Goal: Task Accomplishment & Management: Manage account settings

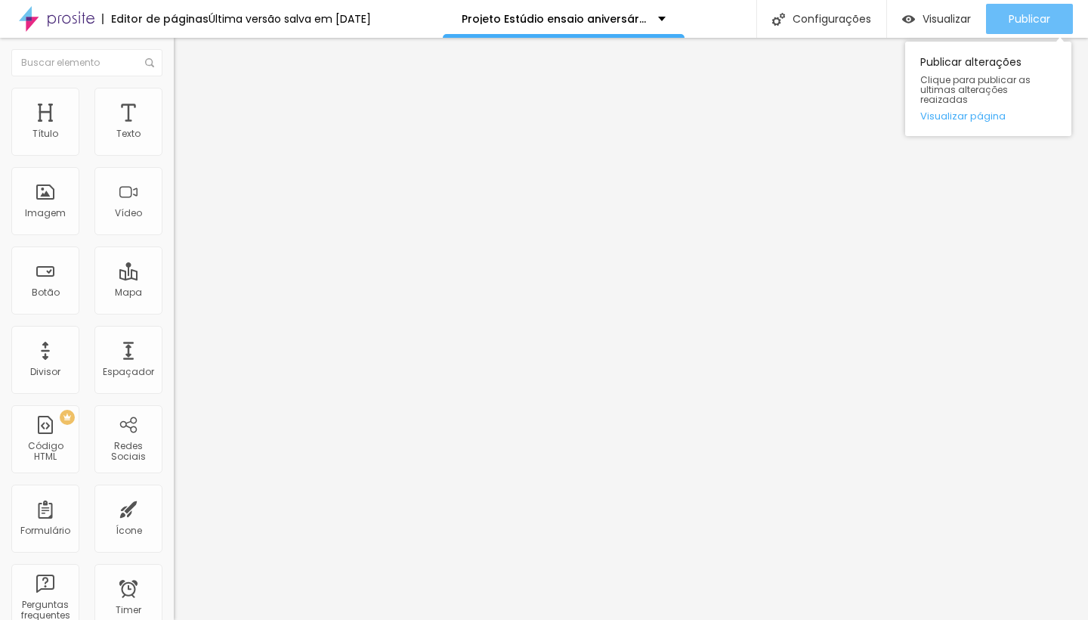
click at [1005, 16] on button "Publicar" at bounding box center [1029, 19] width 87 height 30
click at [1010, 8] on div "Publicar" at bounding box center [1030, 19] width 42 height 30
click at [1009, 18] on span "Publicar" at bounding box center [1030, 19] width 42 height 12
click at [1024, 17] on span "Publicar" at bounding box center [1030, 19] width 42 height 12
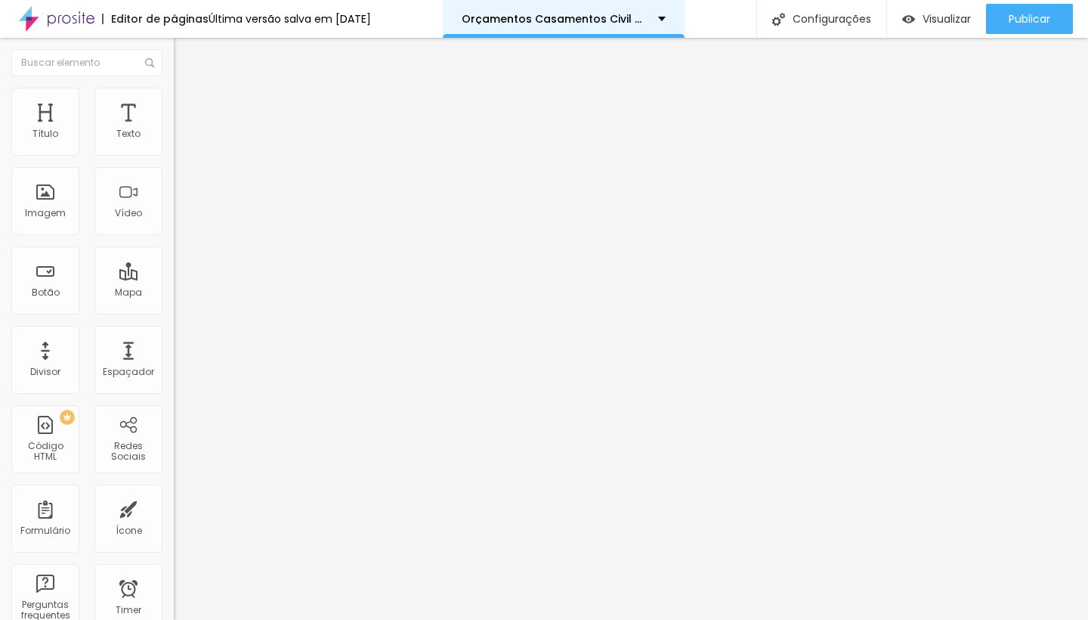
click at [602, 20] on p "Orçamentos Casamentos Civil 2025" at bounding box center [554, 19] width 185 height 11
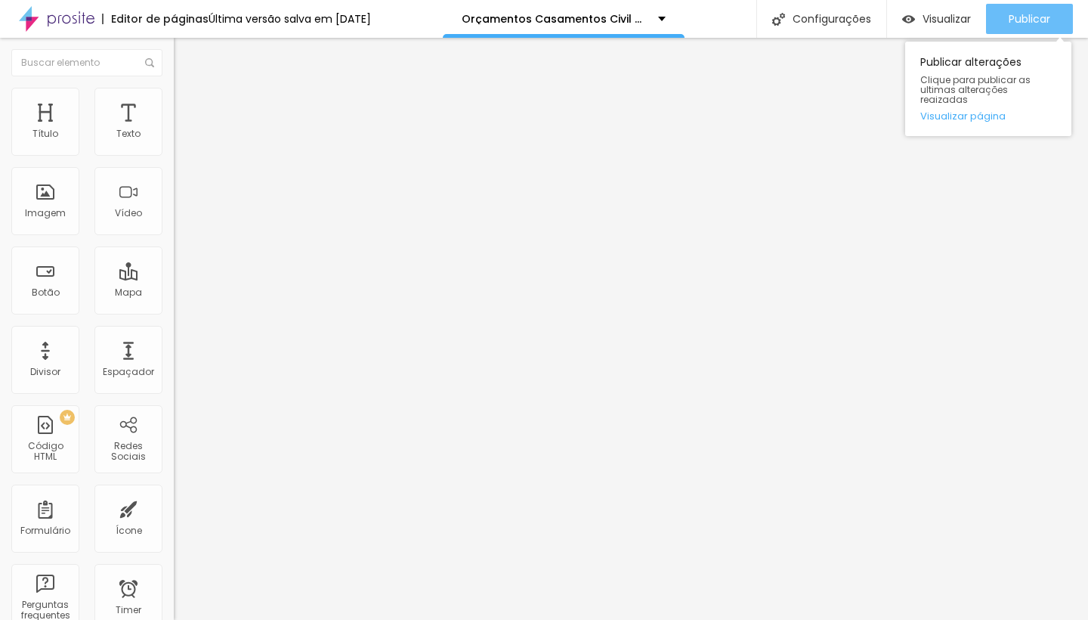
click at [1021, 14] on span "Publicar" at bounding box center [1030, 19] width 42 height 12
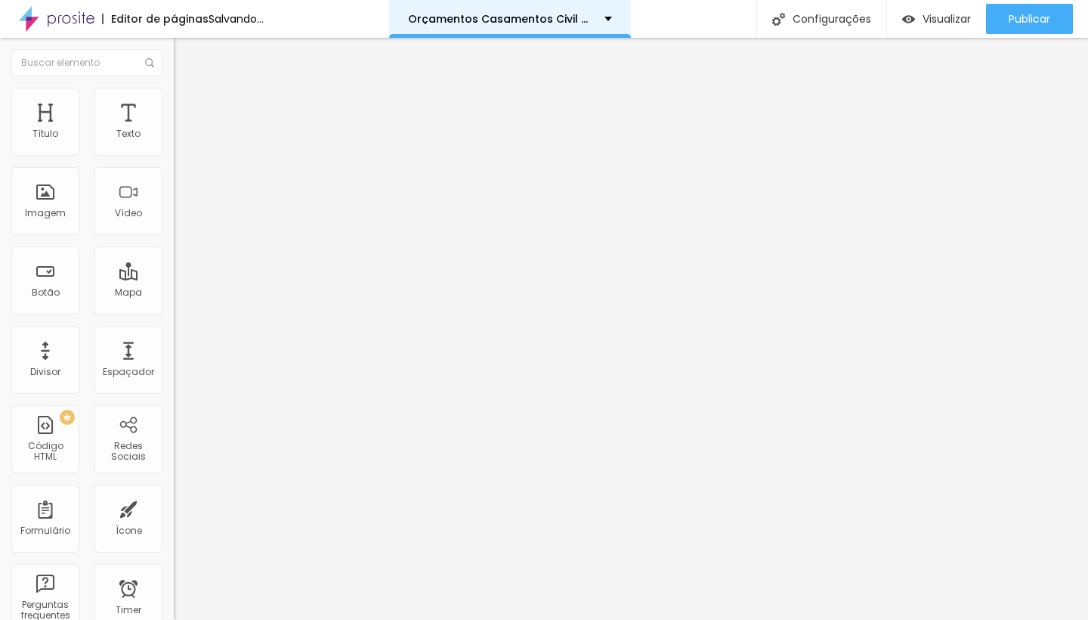
click at [612, 22] on div "Orçamentos Casamentos Civil 2025" at bounding box center [510, 19] width 204 height 11
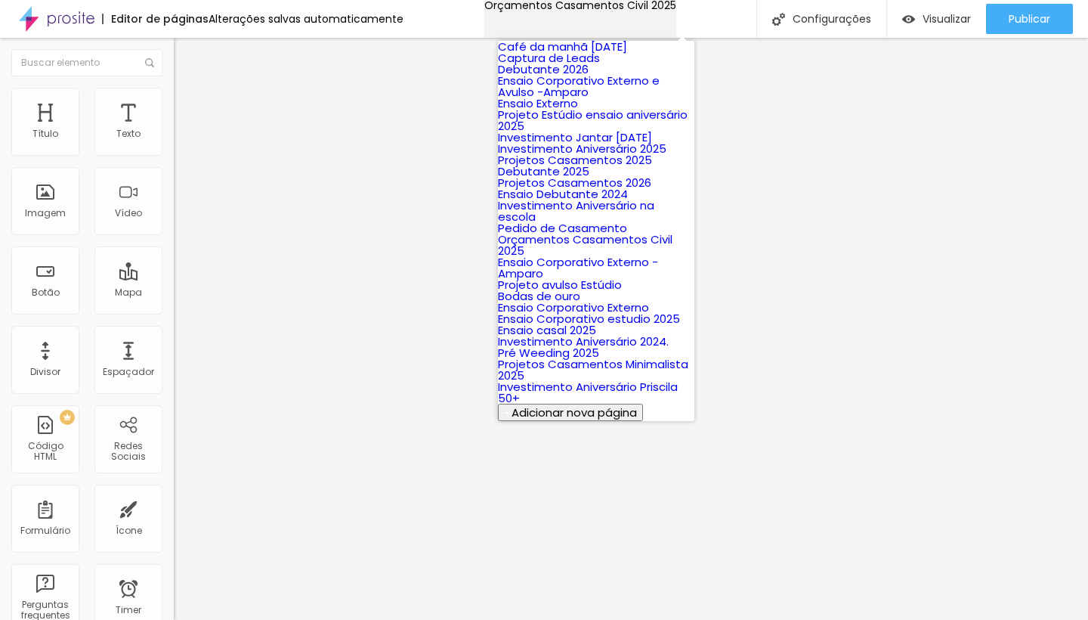
click at [675, 11] on div "Orçamentos Casamentos Civil 2025" at bounding box center [580, 5] width 192 height 11
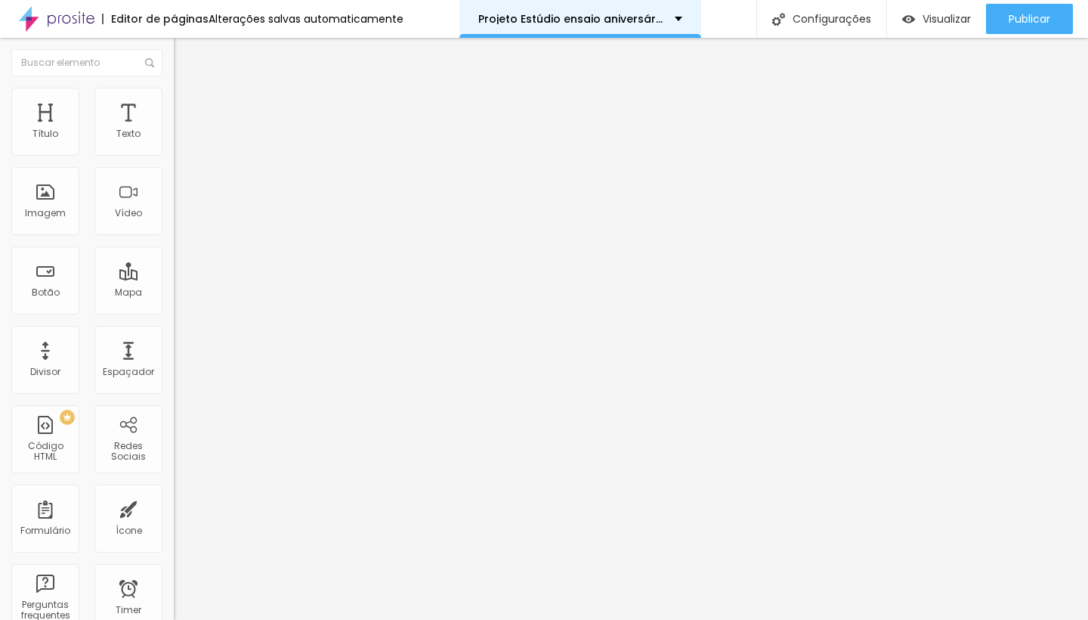
click at [678, 17] on div "Projeto Estúdio ensaio aniversário 2025" at bounding box center [580, 19] width 242 height 38
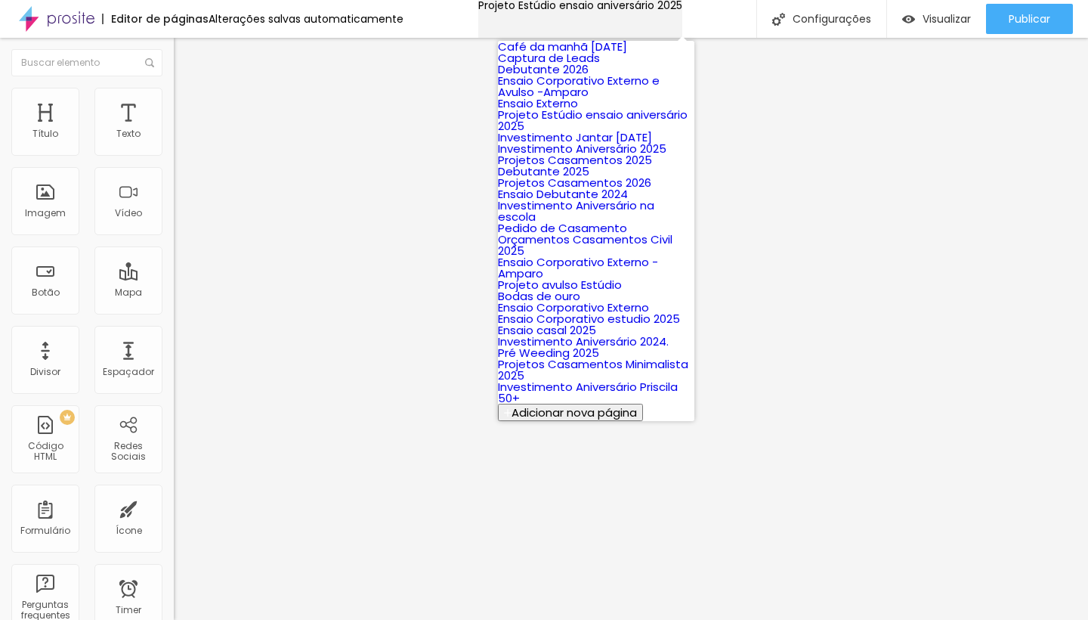
click at [678, 11] on div "Projeto Estúdio ensaio aniversário 2025" at bounding box center [580, 5] width 204 height 11
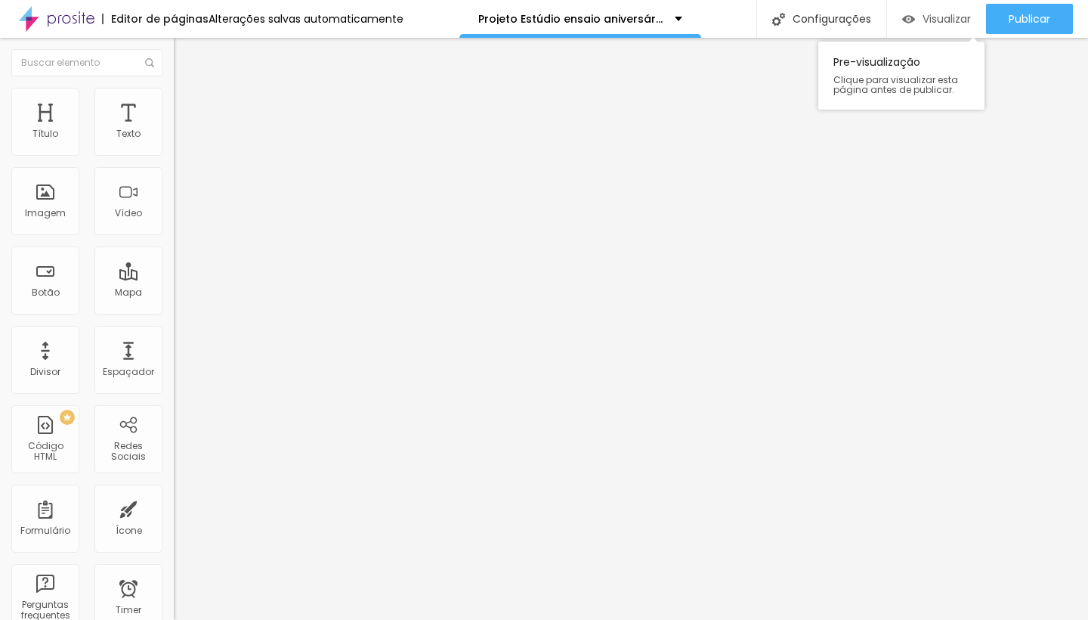
click at [947, 18] on span "Visualizar" at bounding box center [947, 19] width 48 height 12
